Goal: Transaction & Acquisition: Purchase product/service

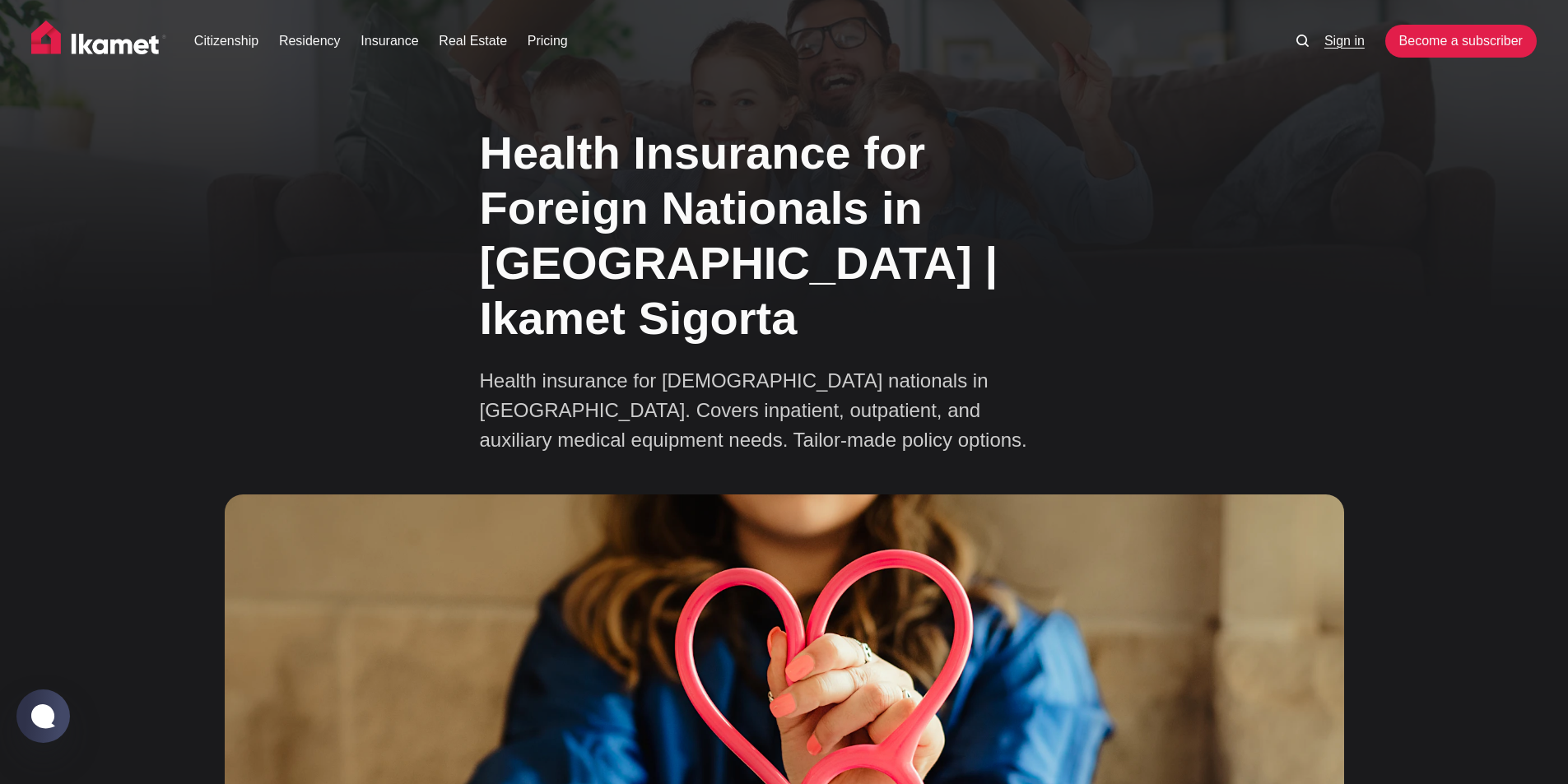
click at [1352, 44] on link "Sign in" at bounding box center [1344, 40] width 40 height 20
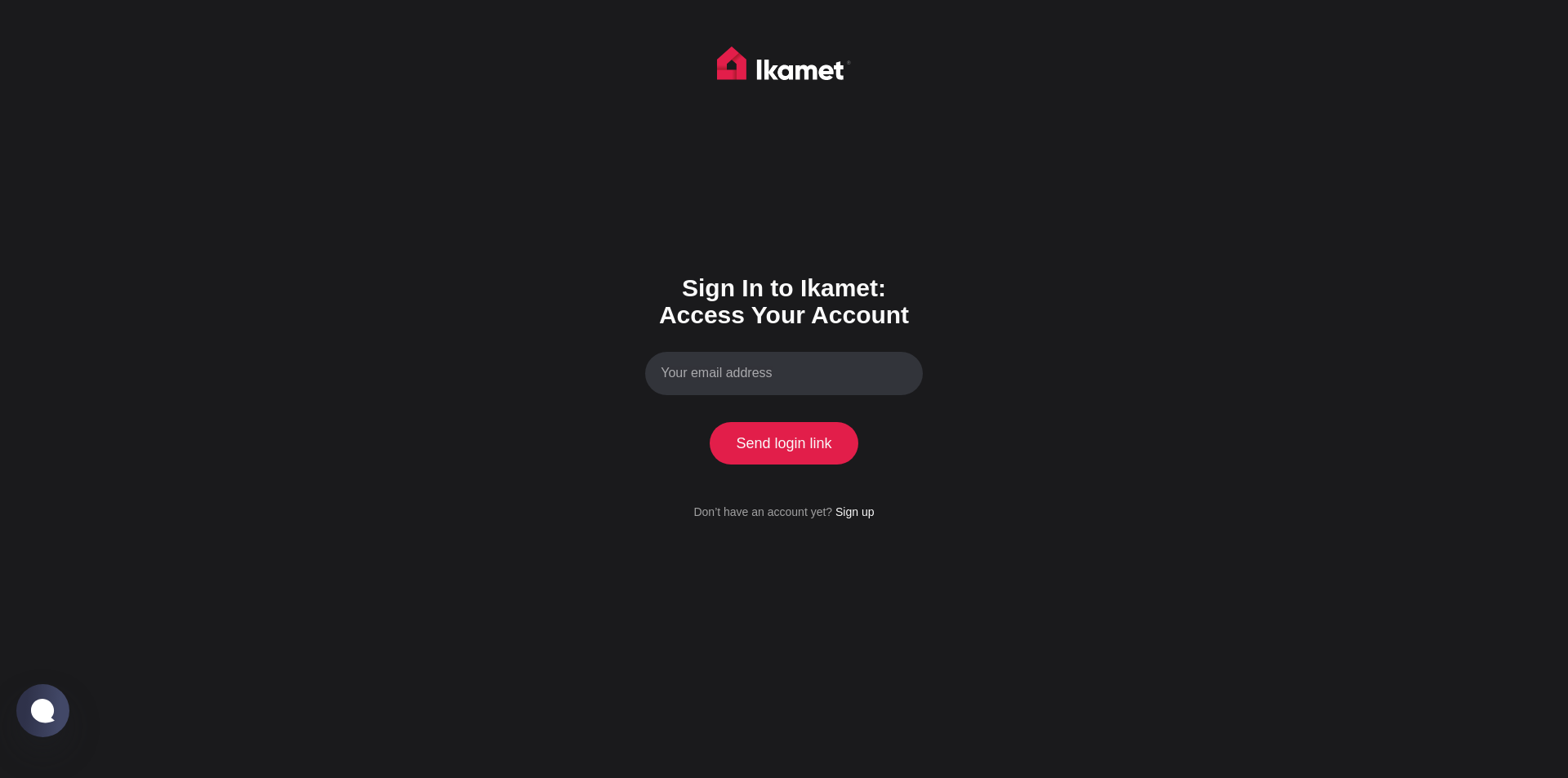
click at [792, 371] on input "Your email address" at bounding box center [784, 374] width 278 height 44
click at [683, 371] on input "Your email address" at bounding box center [784, 374] width 278 height 44
type input "alastair_blackburn@hotmail.com"
click at [763, 438] on button "Send login link" at bounding box center [784, 444] width 149 height 43
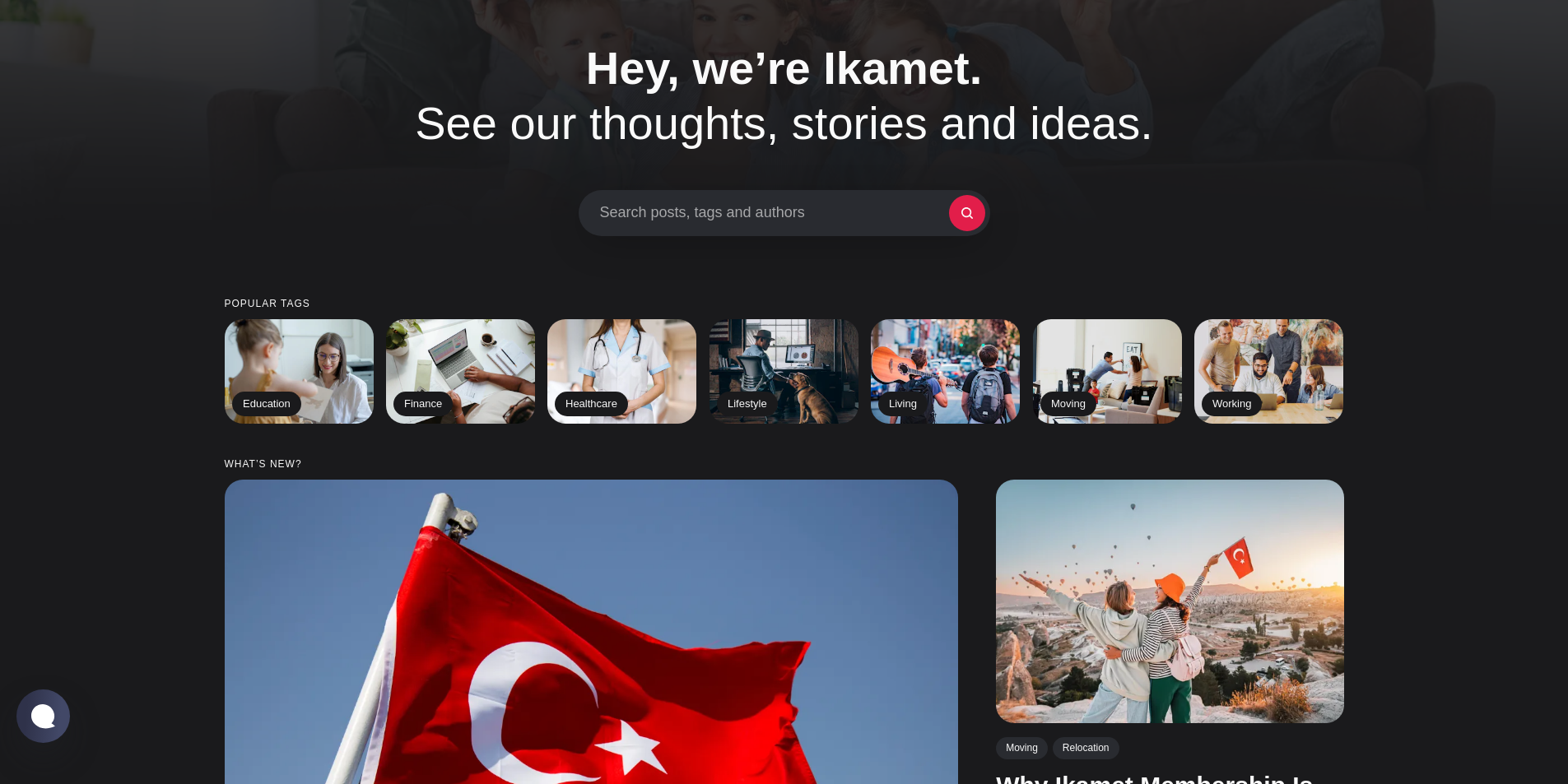
scroll to position [83, 0]
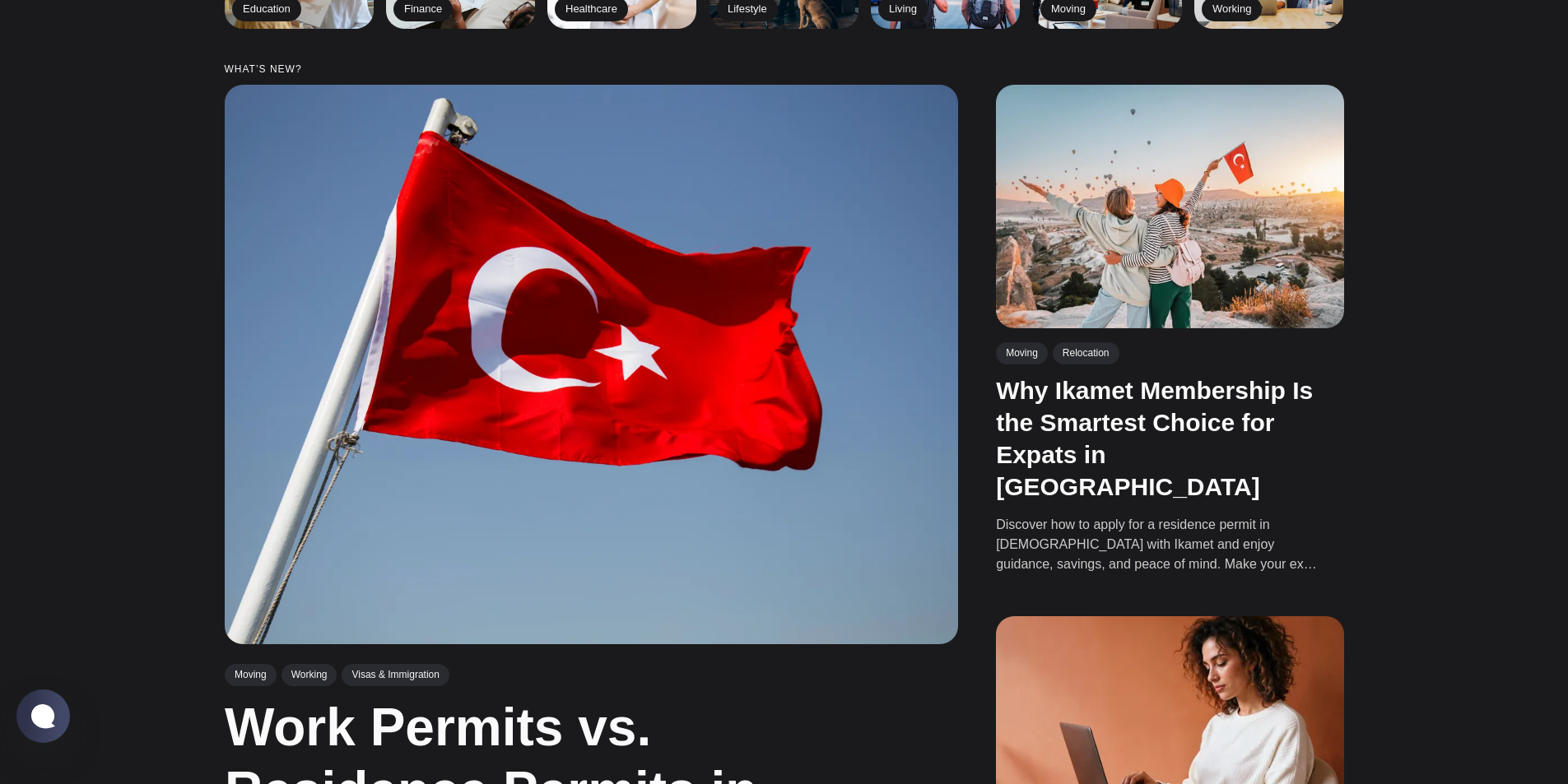
scroll to position [329, 0]
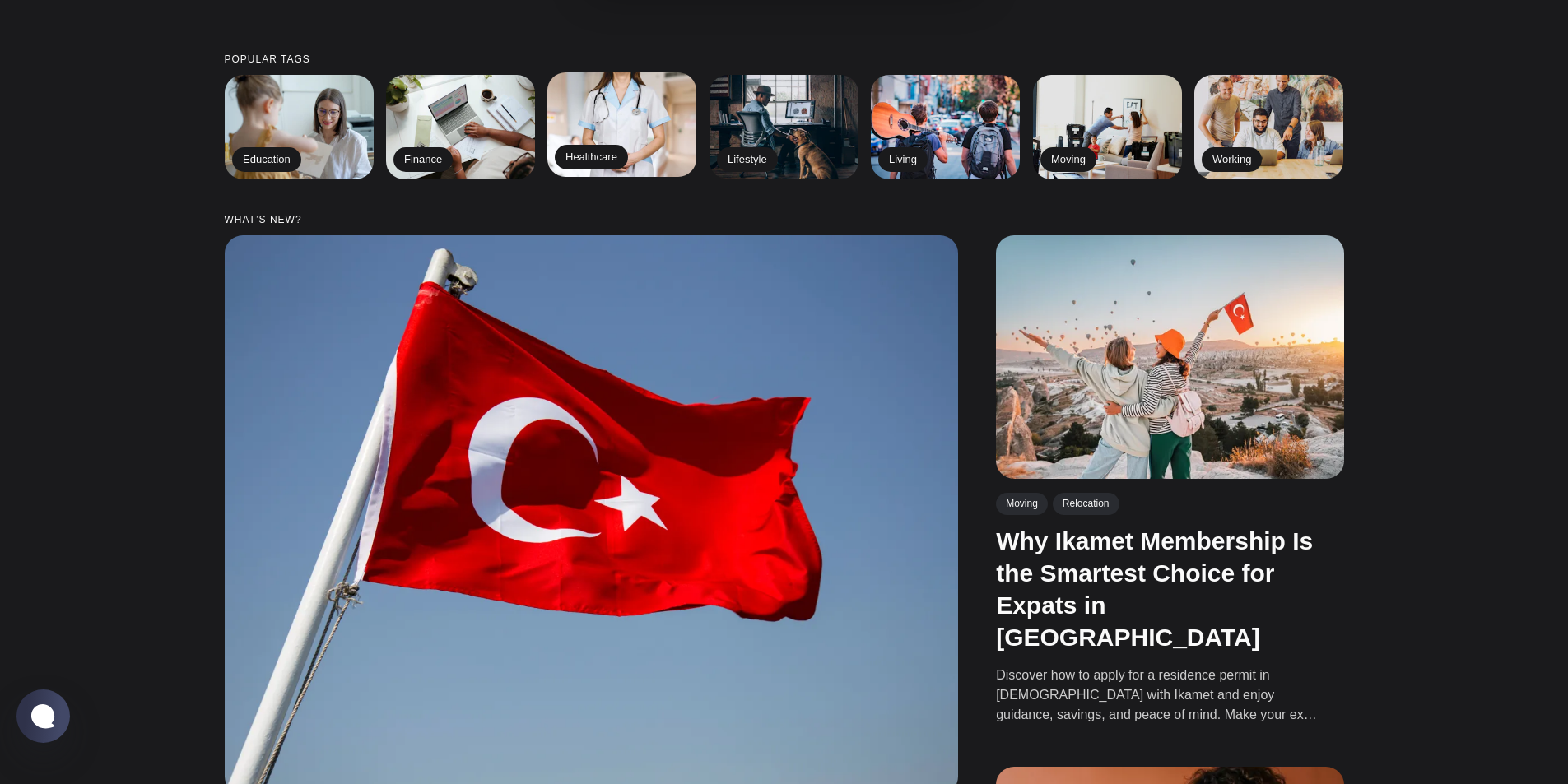
click at [587, 154] on h2 "Healthcare" at bounding box center [591, 158] width 73 height 25
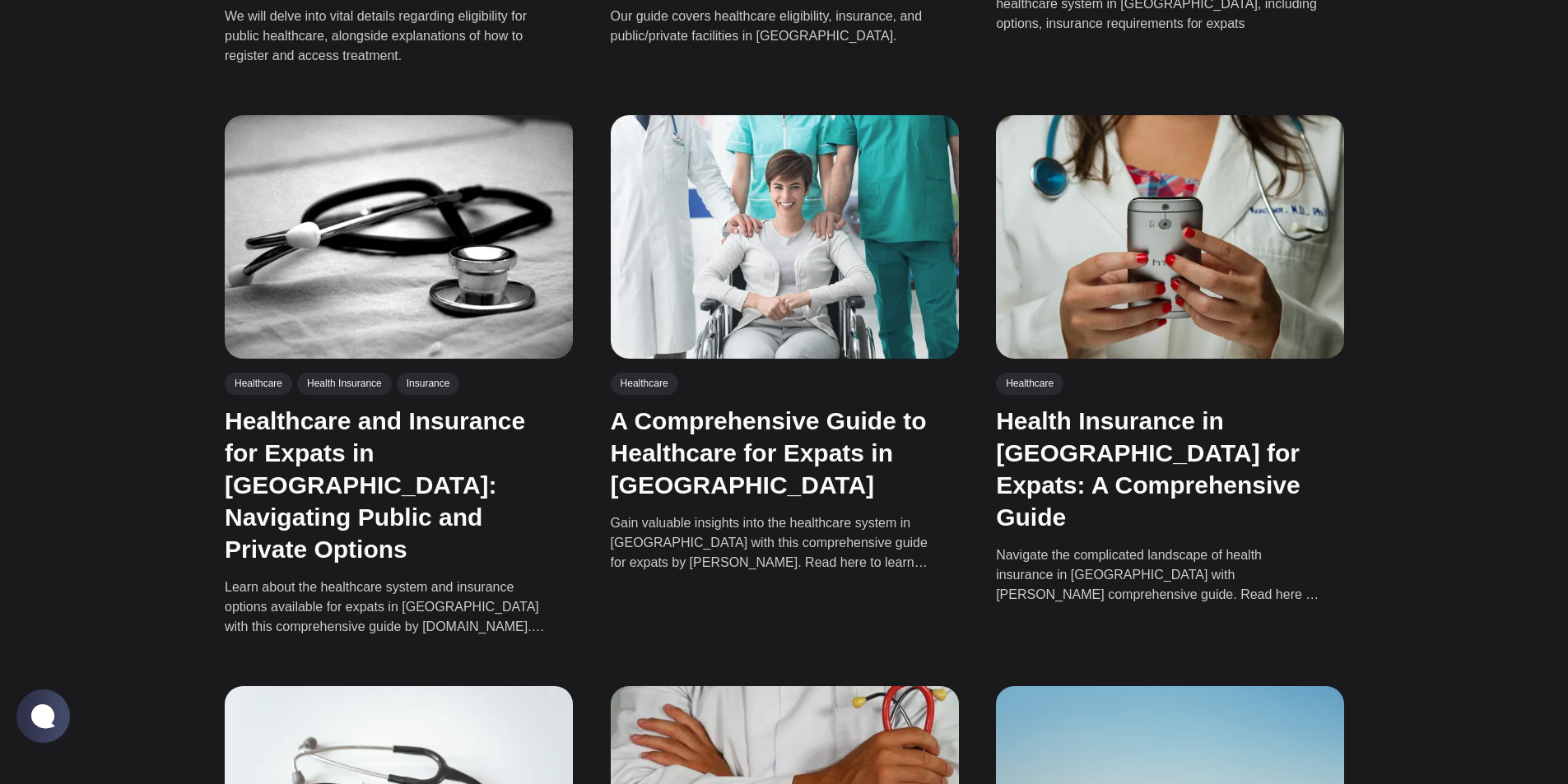
scroll to position [987, 0]
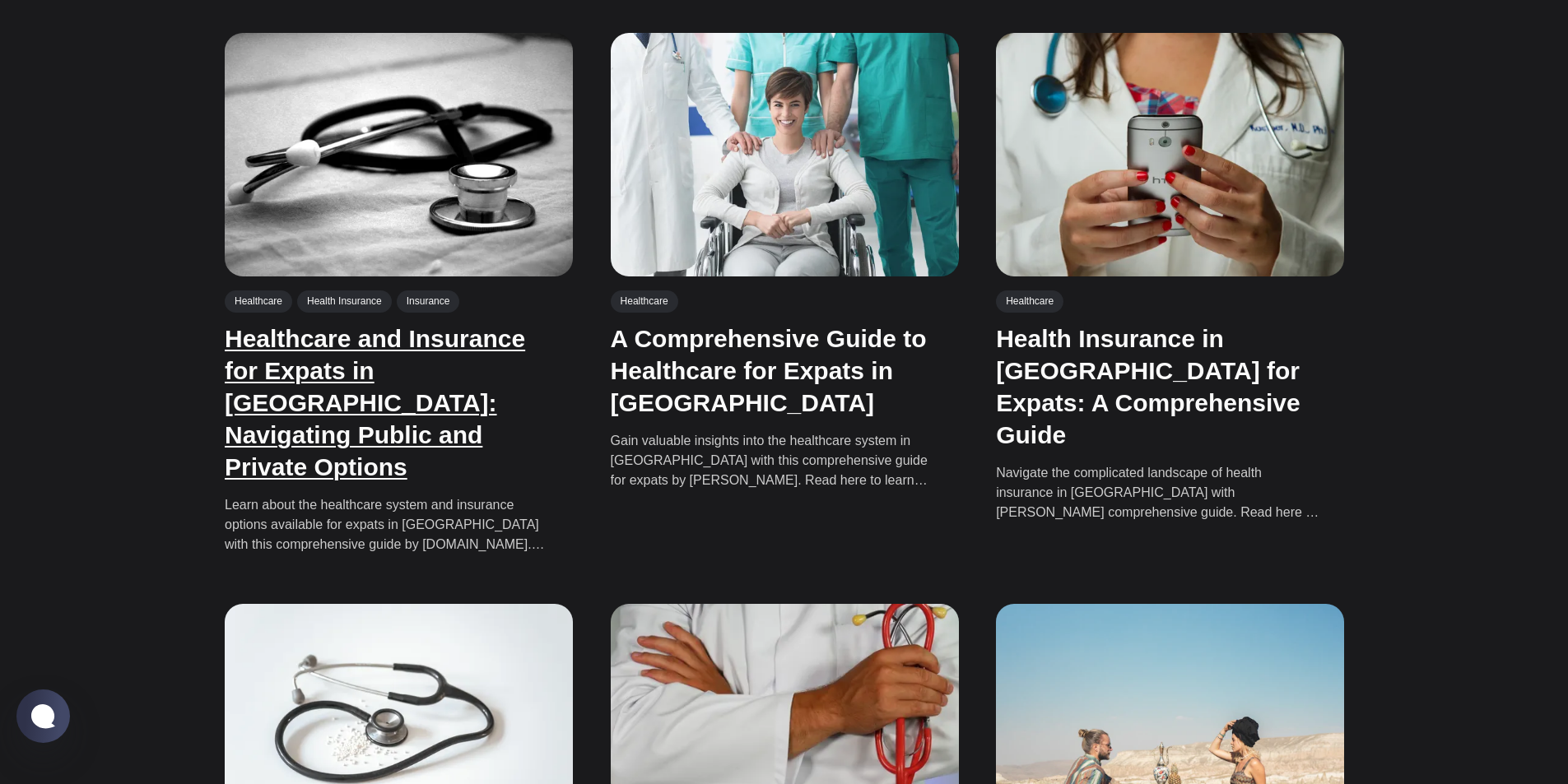
click at [385, 377] on link "Healthcare and Insurance for Expats in Turkey: Navigating Public and Private Op…" at bounding box center [375, 402] width 301 height 156
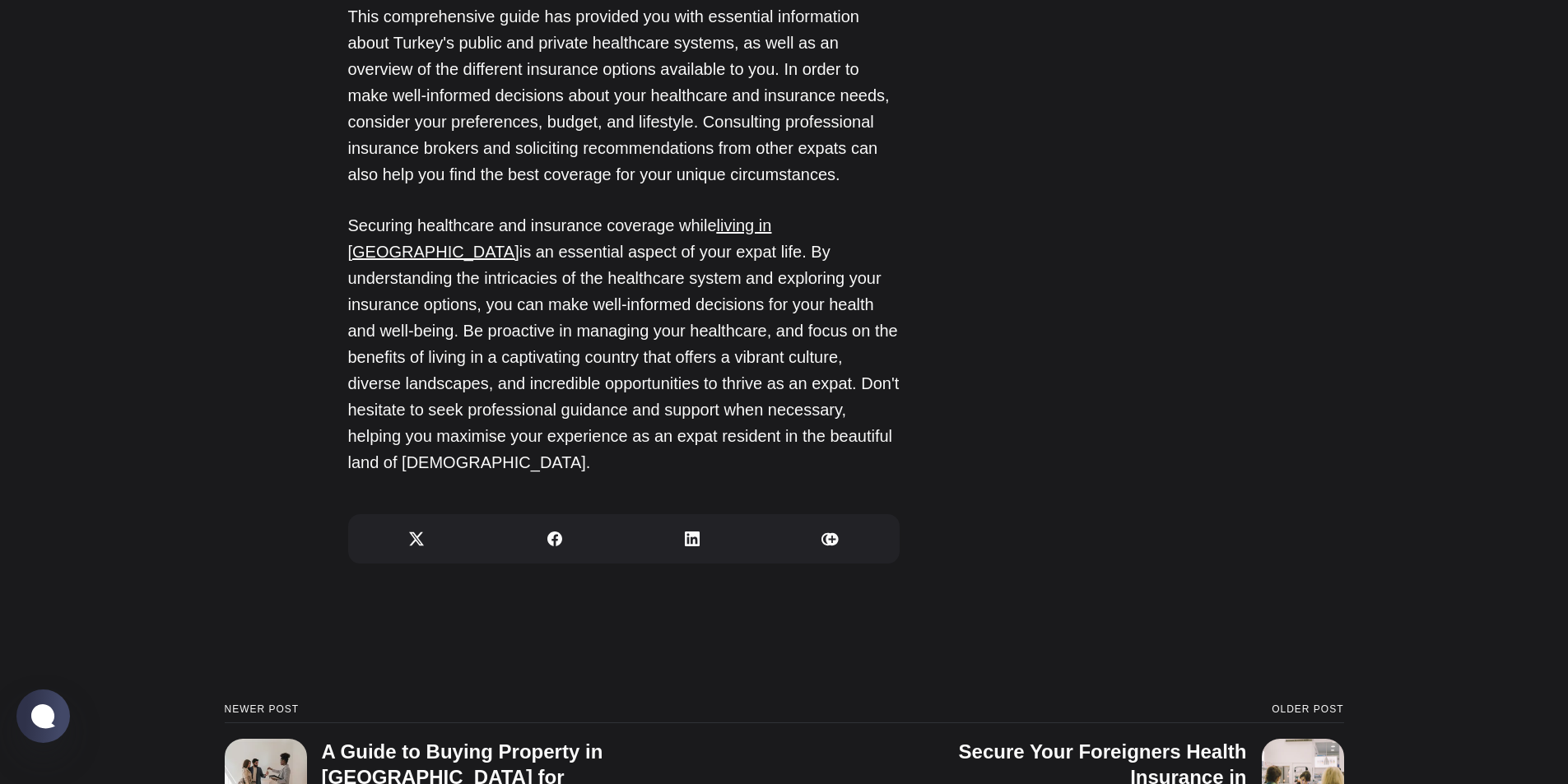
scroll to position [5102, 0]
click at [1207, 740] on h3 "Secure Your Foreigners Health Insurance in Turkey with Ikamet Sigorta" at bounding box center [1103, 790] width 288 height 100
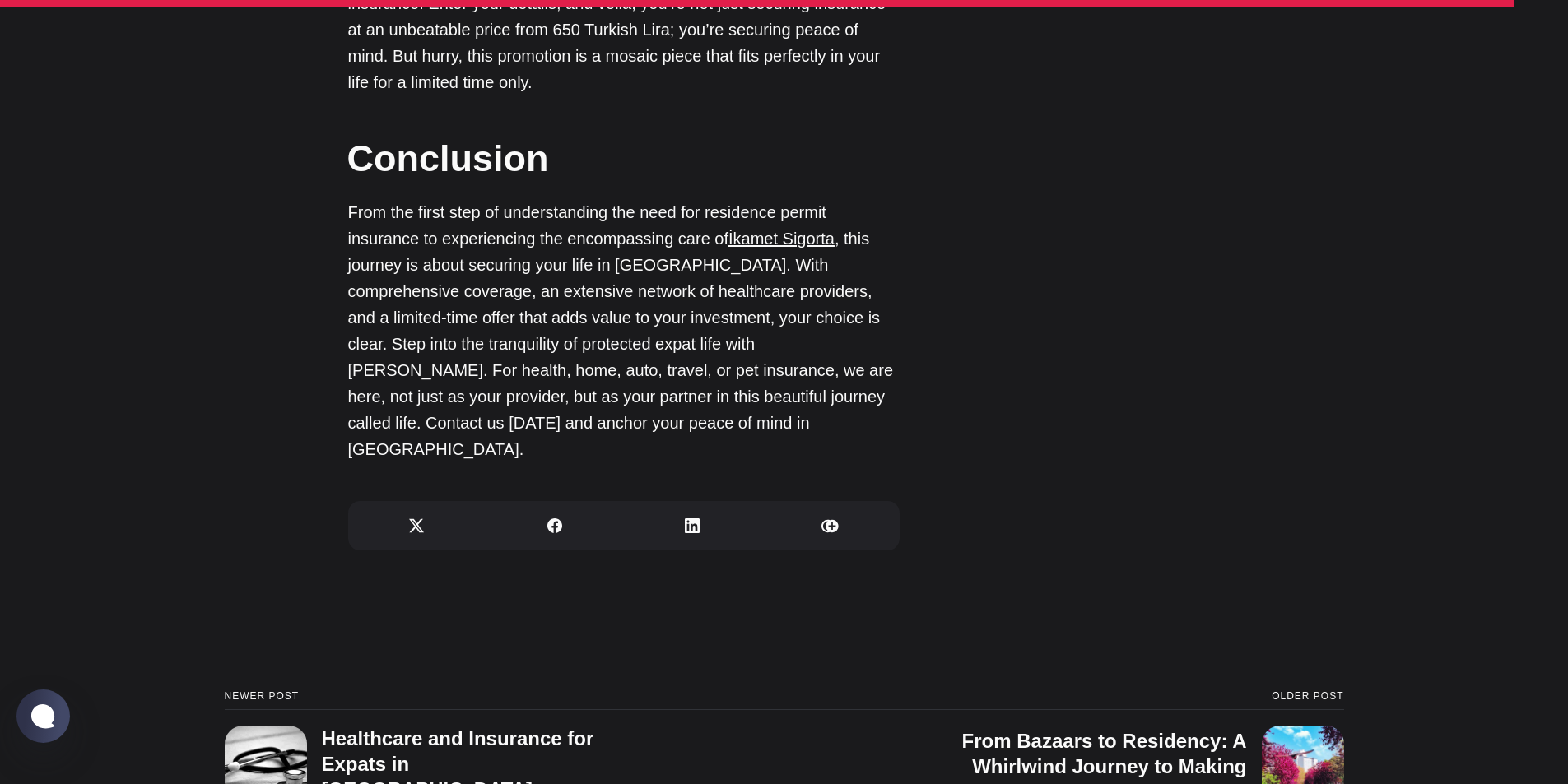
scroll to position [3374, 0]
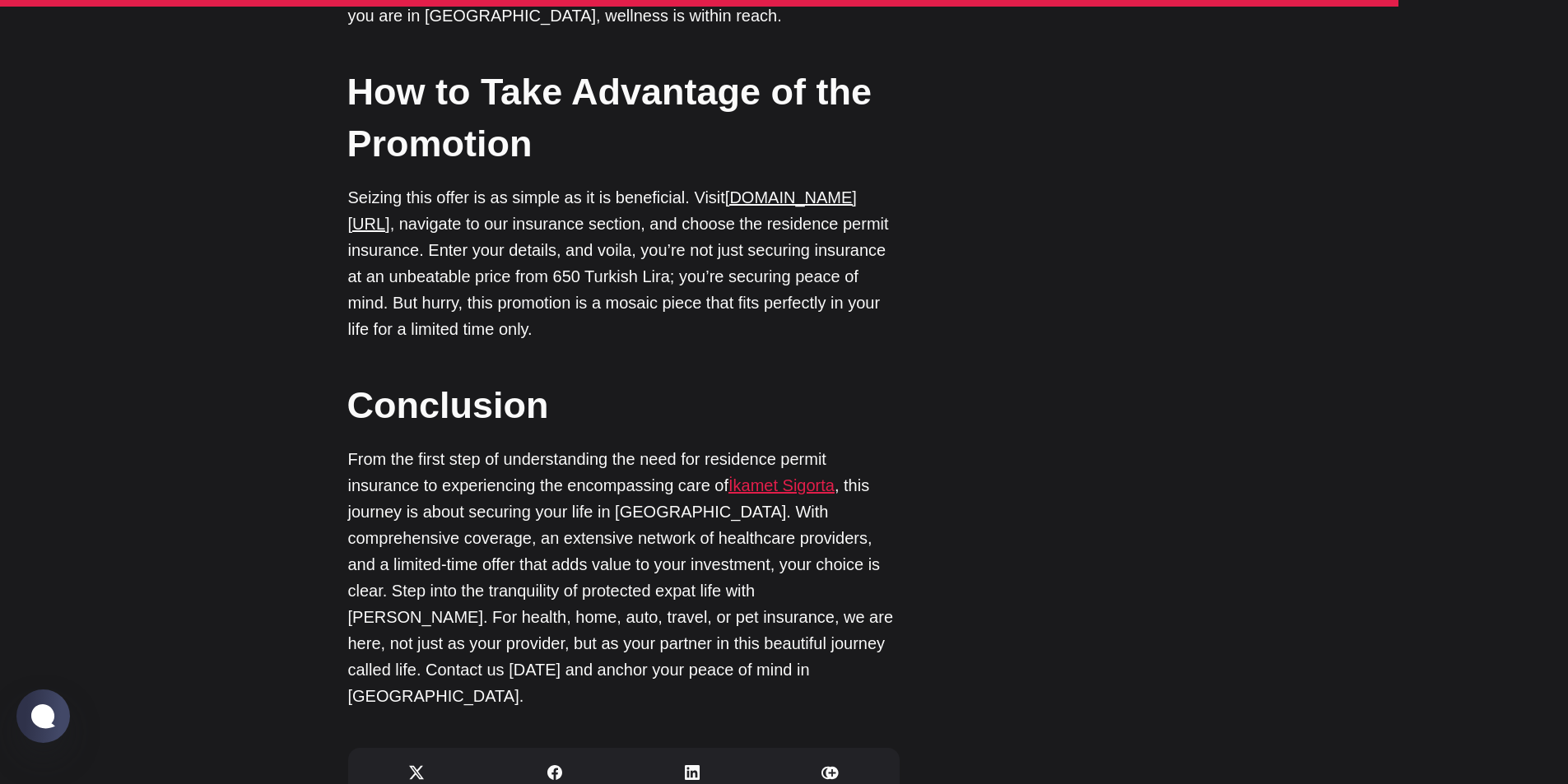
click at [788, 476] on link "İkamet Sigorta" at bounding box center [781, 485] width 106 height 18
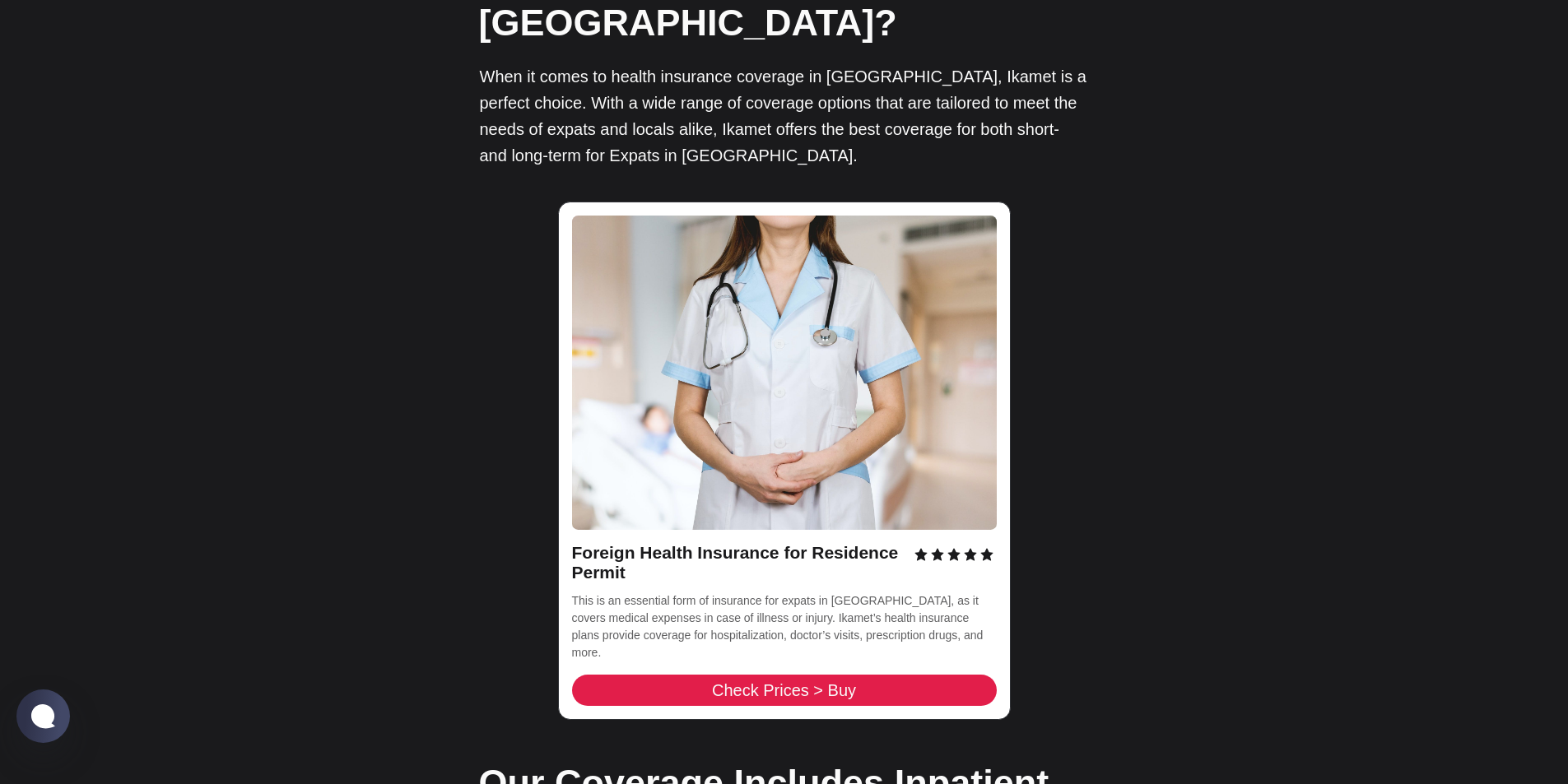
scroll to position [2386, 0]
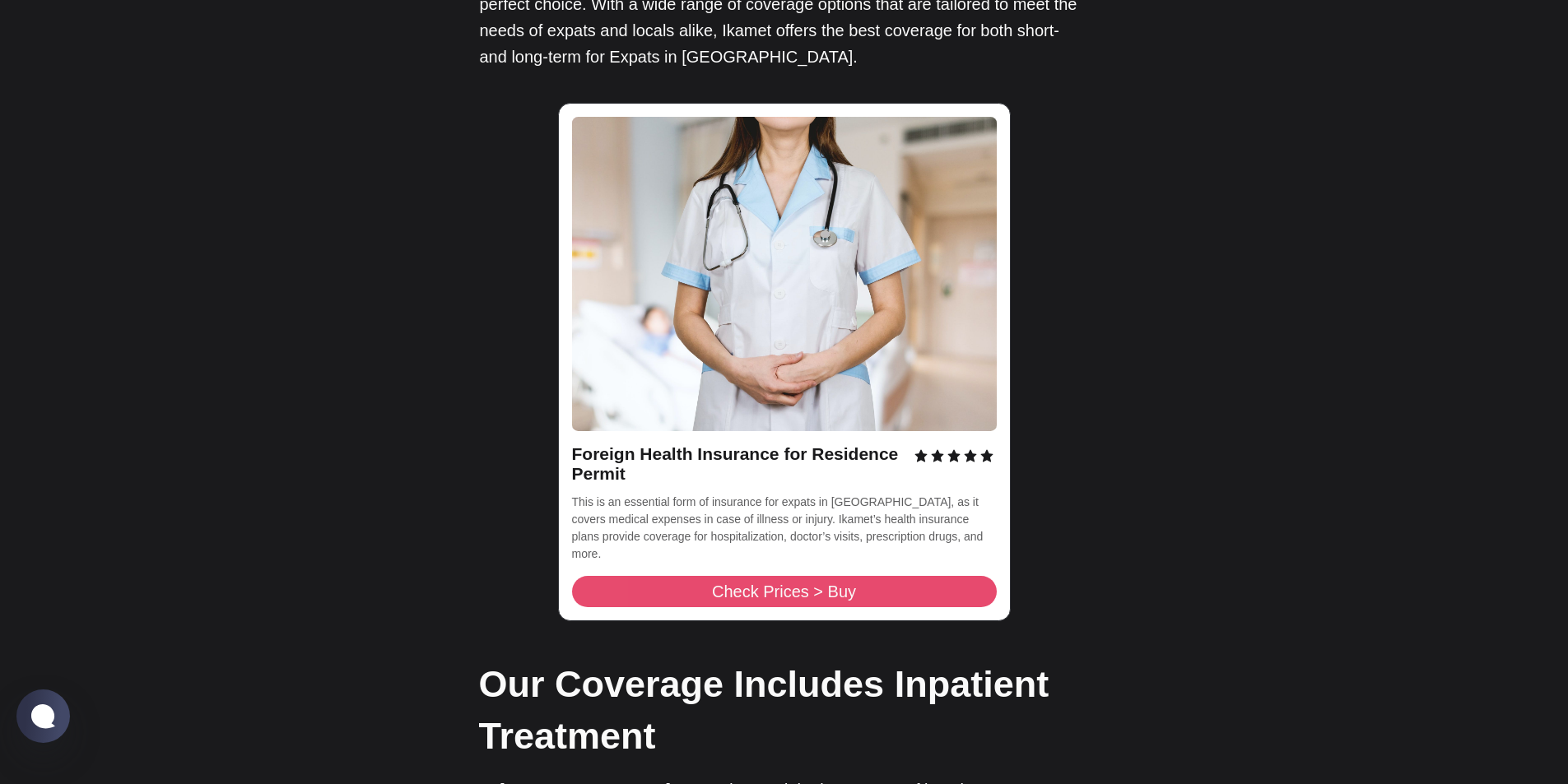
click at [819, 583] on span "Check Prices > Buy" at bounding box center [783, 591] width 144 height 16
